Goal: Information Seeking & Learning: Learn about a topic

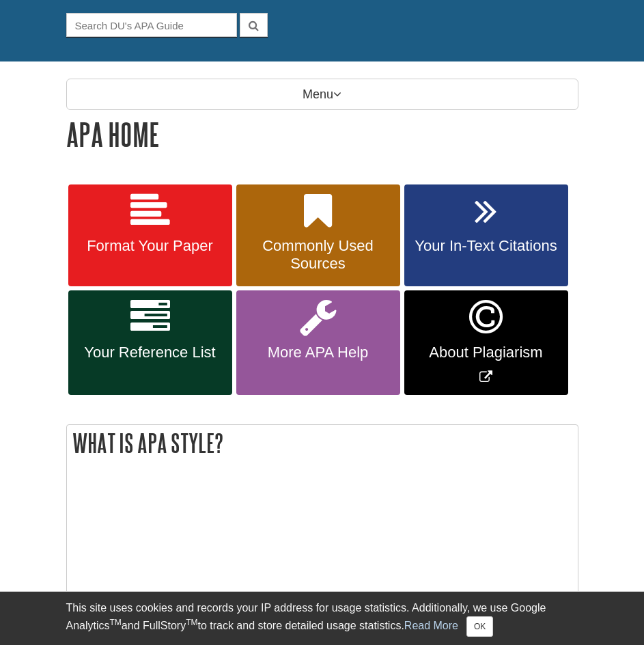
scroll to position [137, 0]
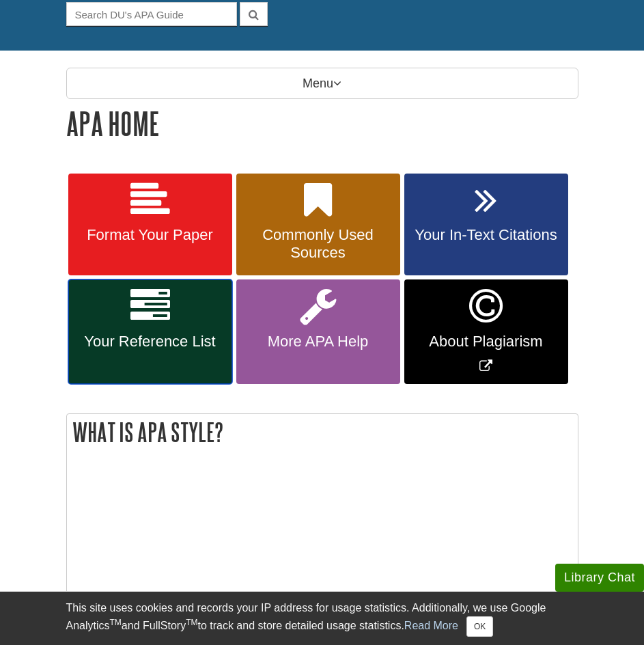
click at [195, 320] on link "Your Reference List" at bounding box center [150, 331] width 164 height 104
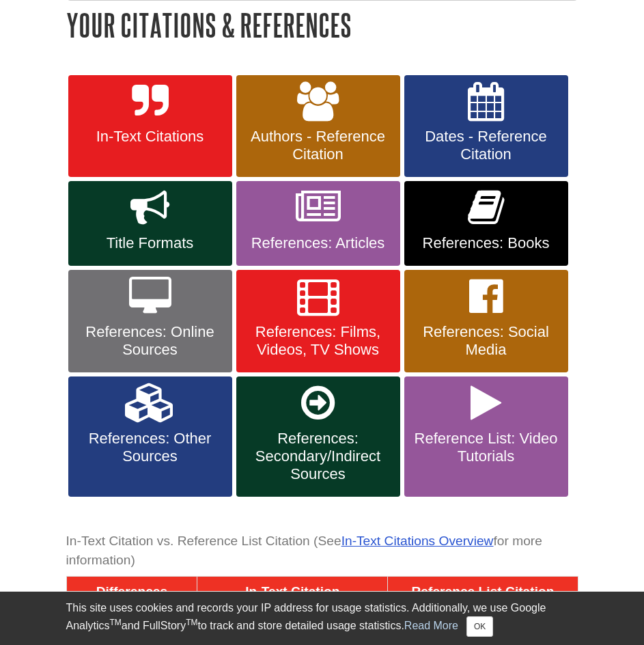
scroll to position [273, 0]
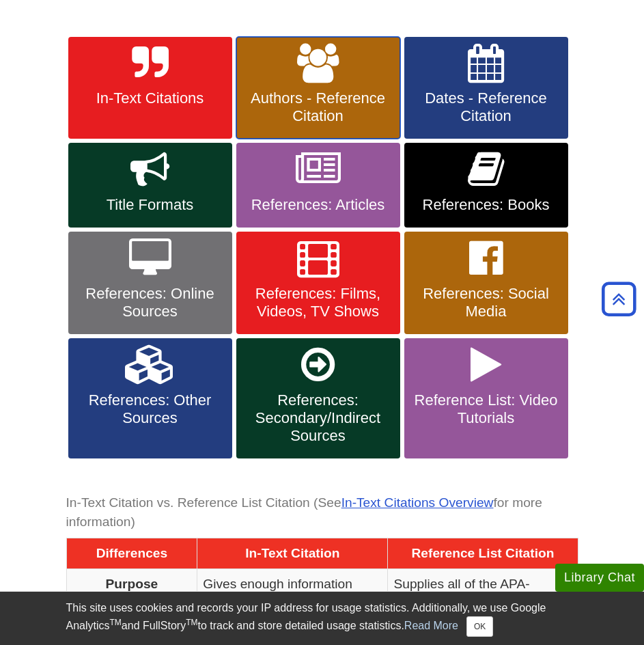
click at [374, 70] on link "Authors - Reference Citation" at bounding box center [318, 88] width 164 height 102
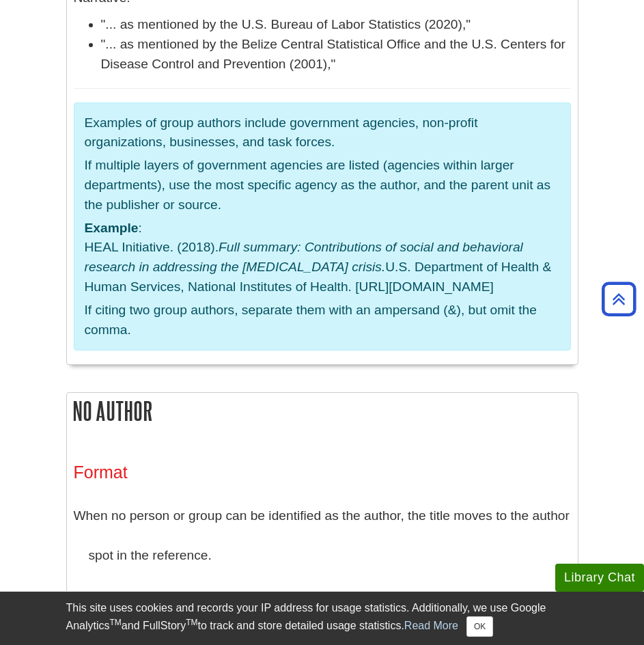
scroll to position [3687, 0]
